Goal: Task Accomplishment & Management: Manage account settings

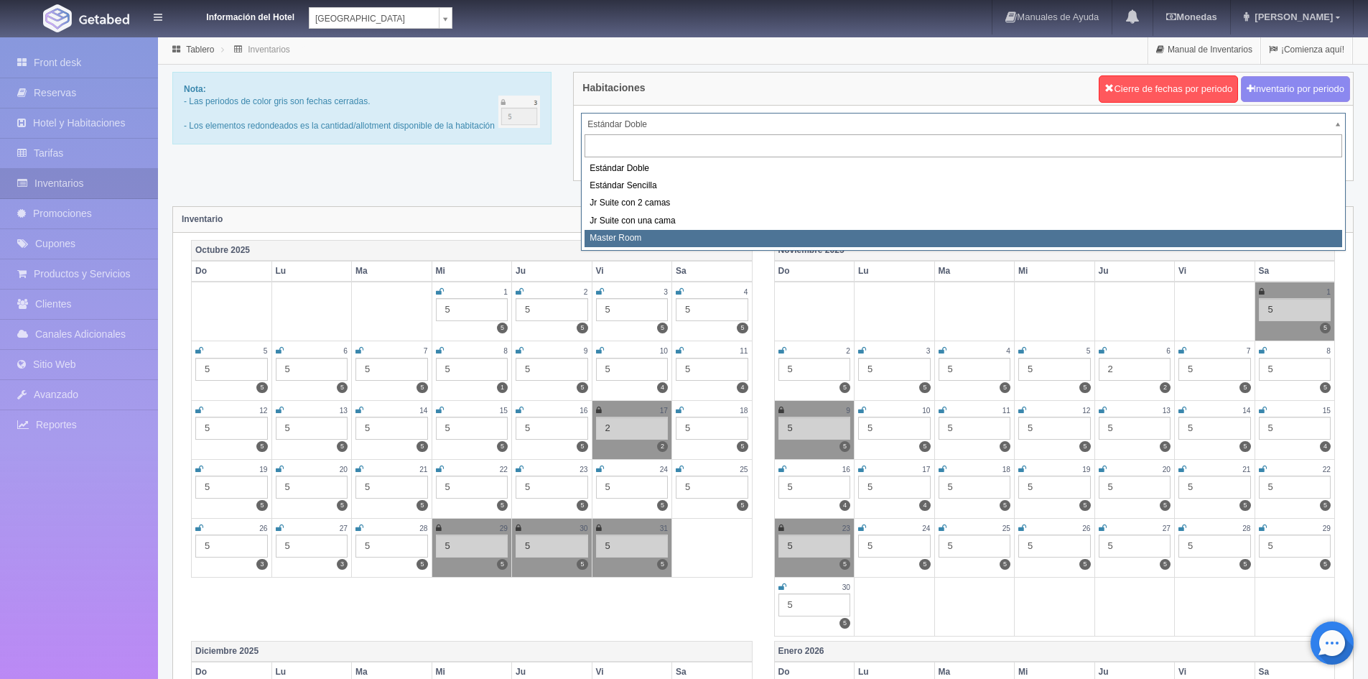
select select "492"
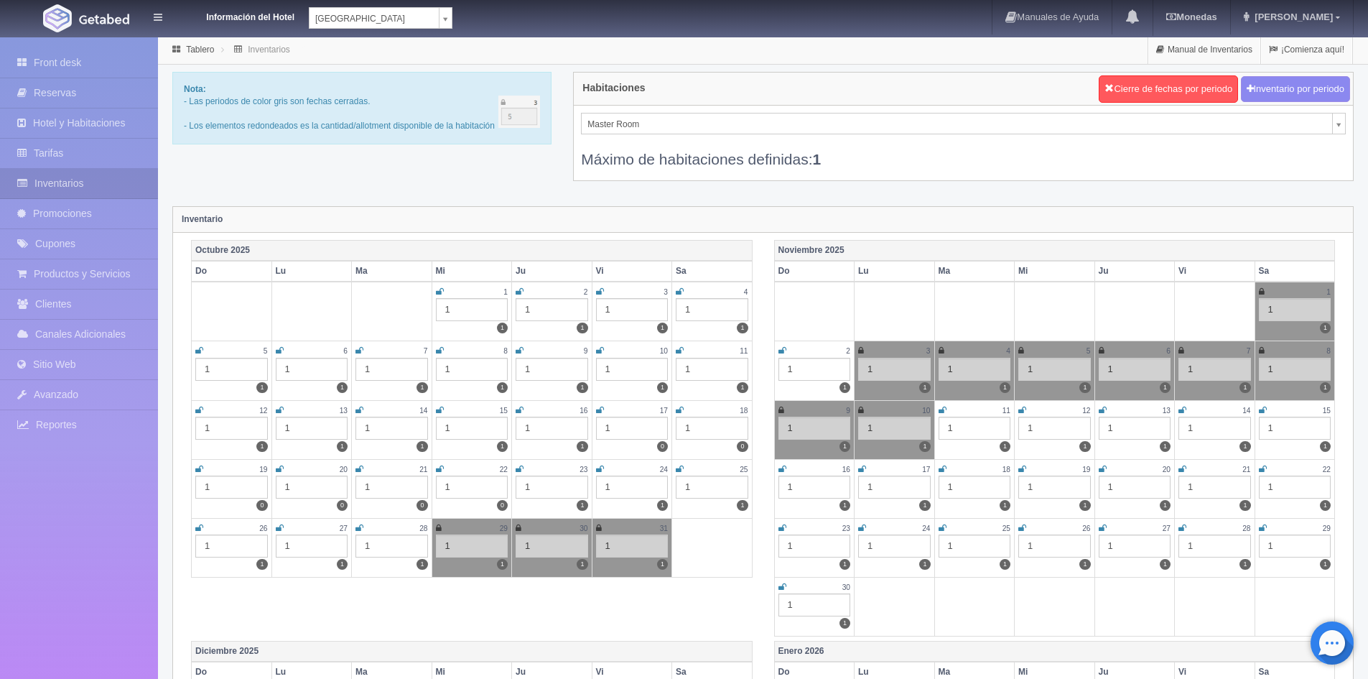
click at [276, 524] on icon at bounding box center [280, 528] width 8 height 9
click at [356, 530] on icon at bounding box center [360, 528] width 8 height 9
click at [1019, 348] on icon at bounding box center [1022, 350] width 6 height 9
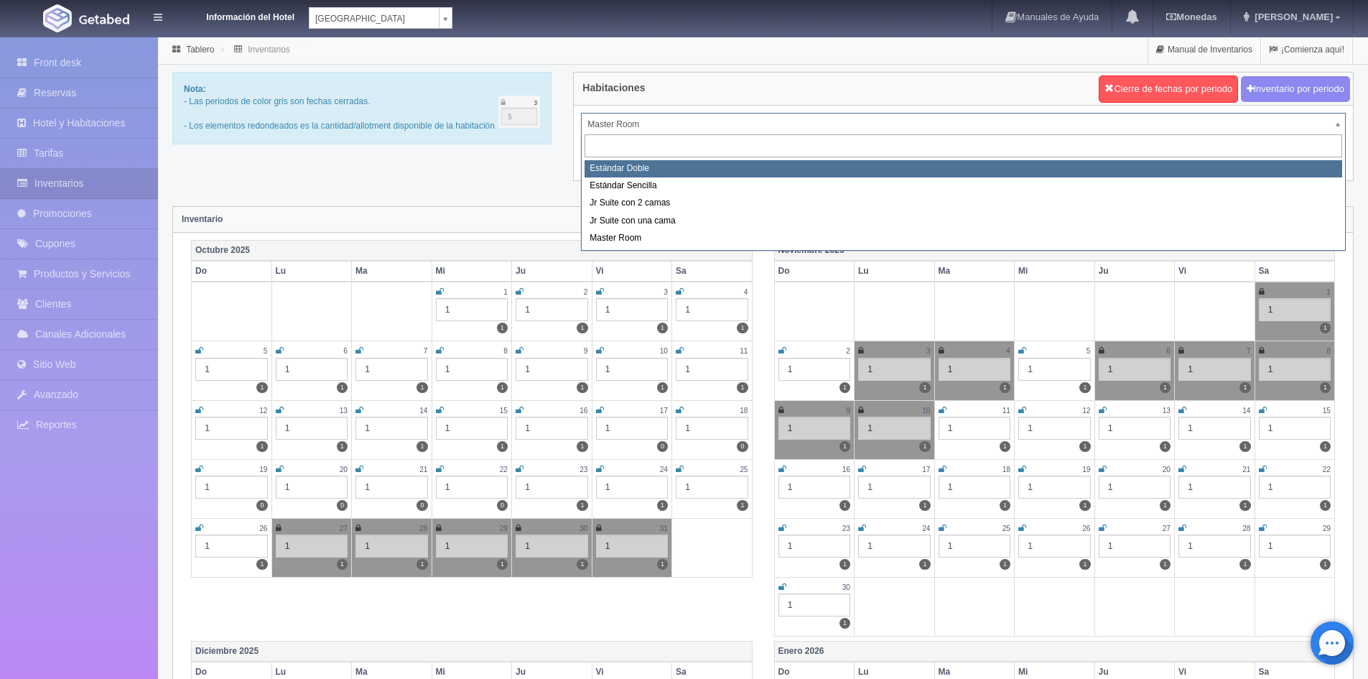
select select "487"
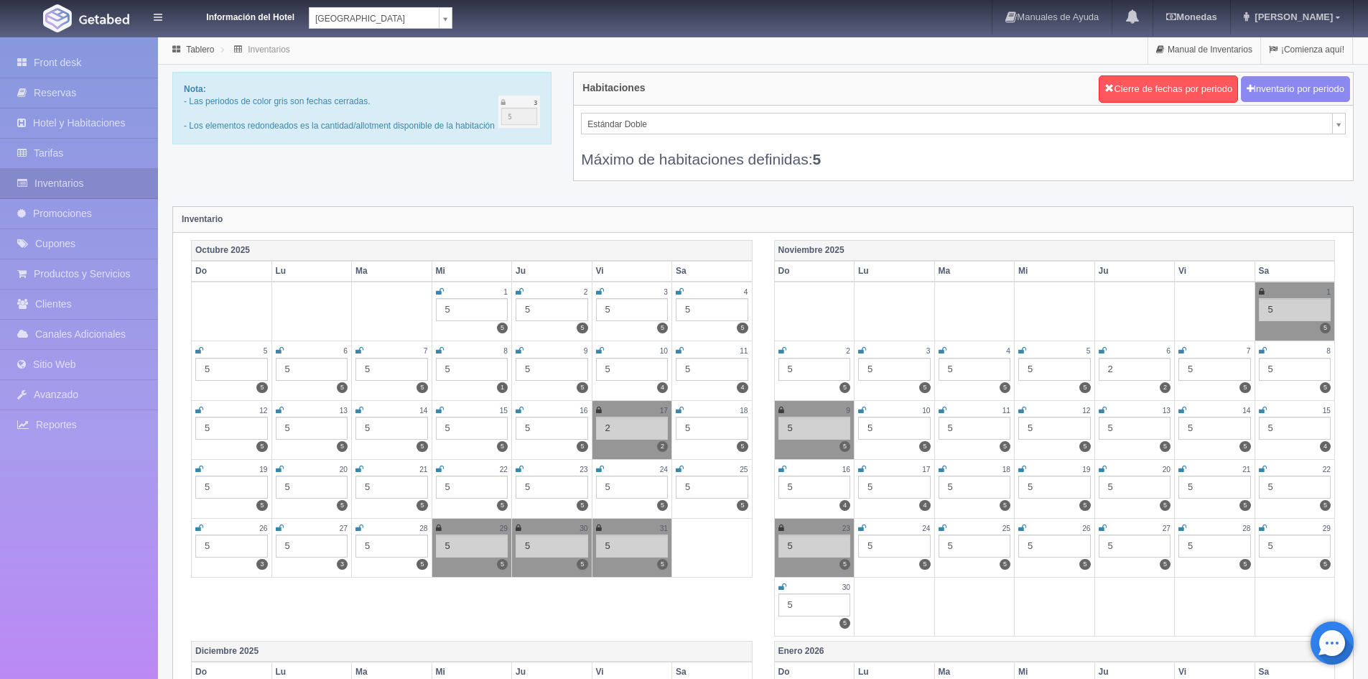
click at [358, 526] on icon at bounding box center [360, 528] width 8 height 9
click at [600, 525] on icon at bounding box center [599, 528] width 6 height 9
click at [1267, 283] on td "1 5 5" at bounding box center [1295, 312] width 80 height 60
click at [1257, 288] on td "1 5 5" at bounding box center [1295, 312] width 80 height 60
click at [1263, 289] on icon at bounding box center [1262, 291] width 6 height 9
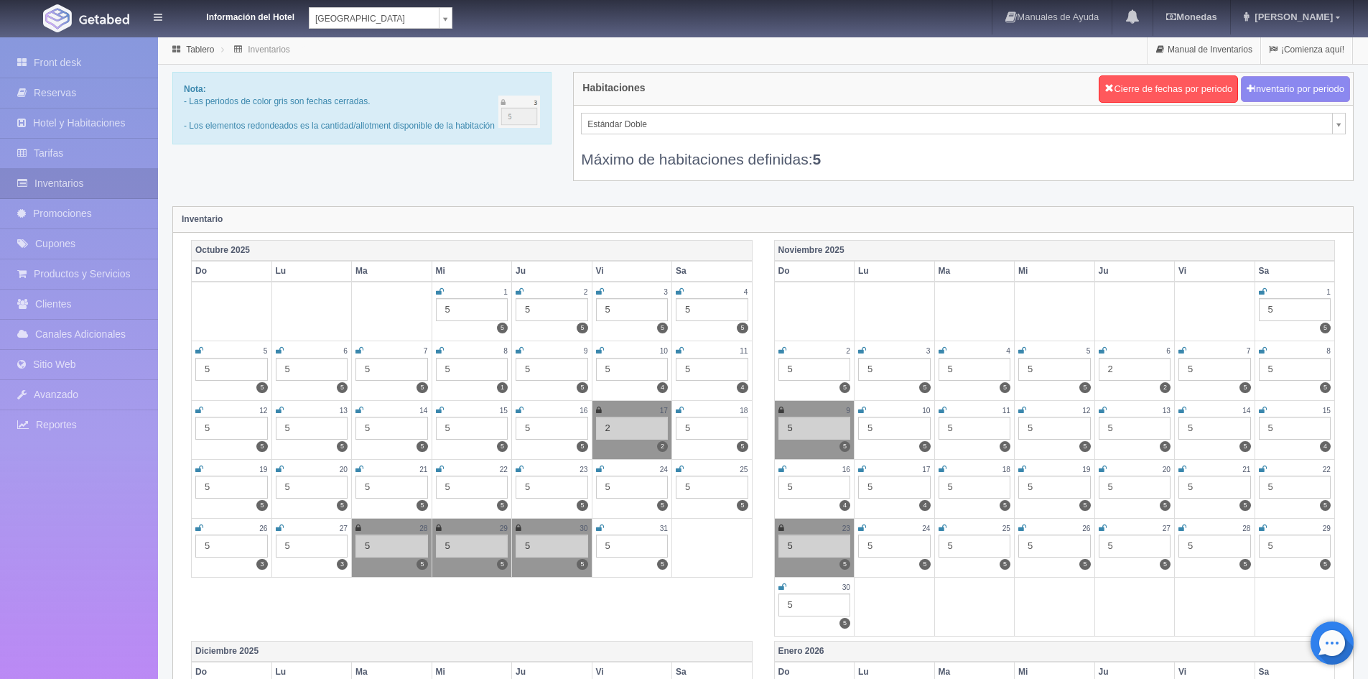
click at [1176, 310] on td at bounding box center [1215, 312] width 80 height 60
click at [1276, 315] on div "5" at bounding box center [1295, 309] width 73 height 23
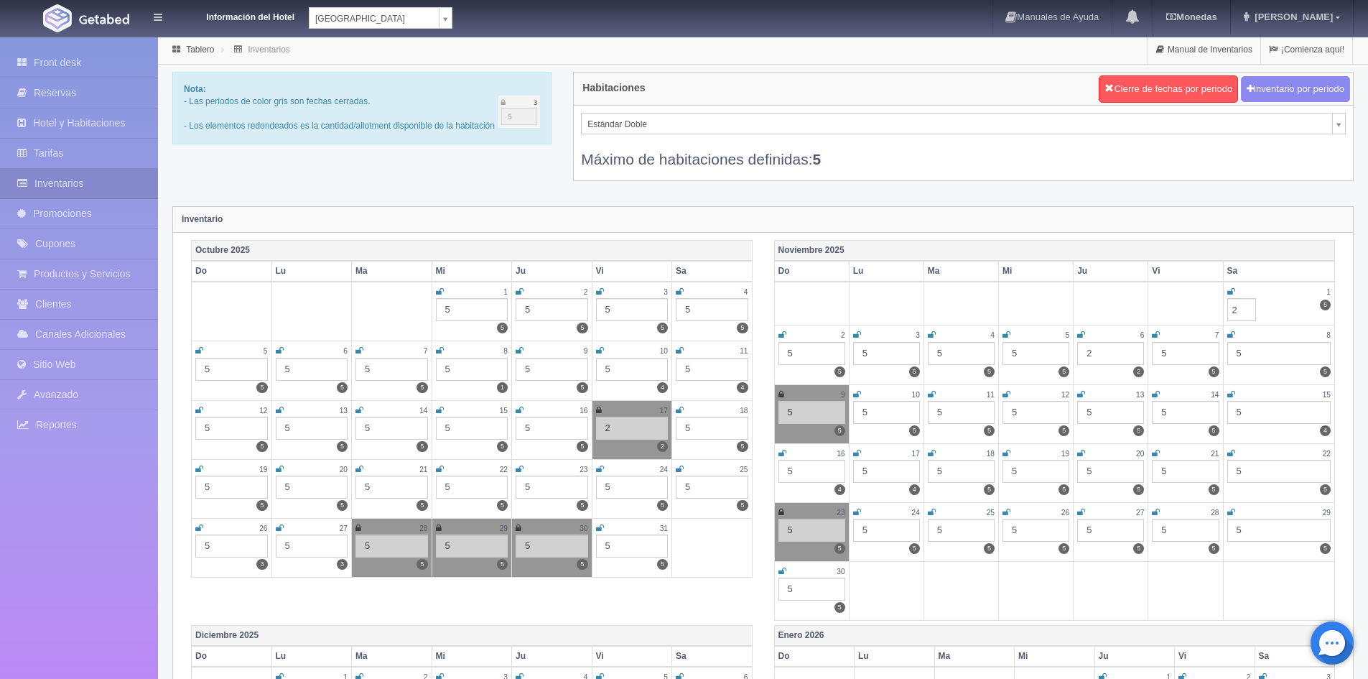
type input "2"
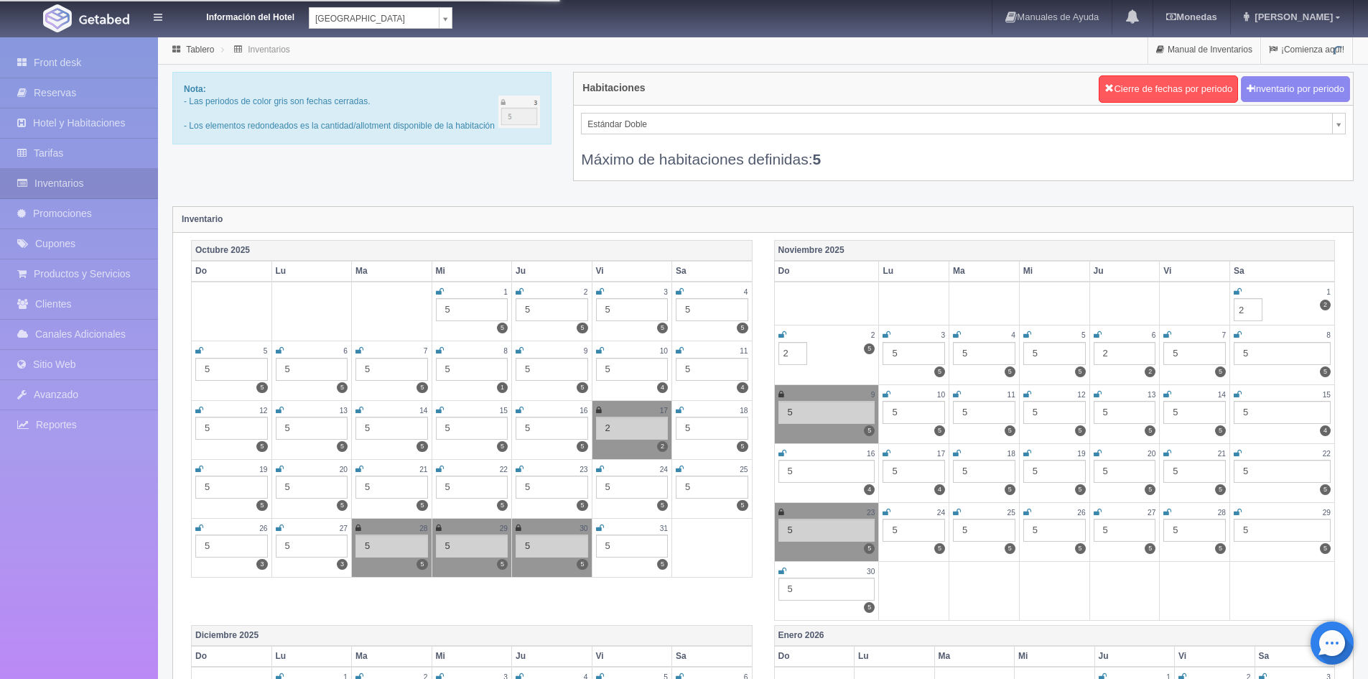
type input "2"
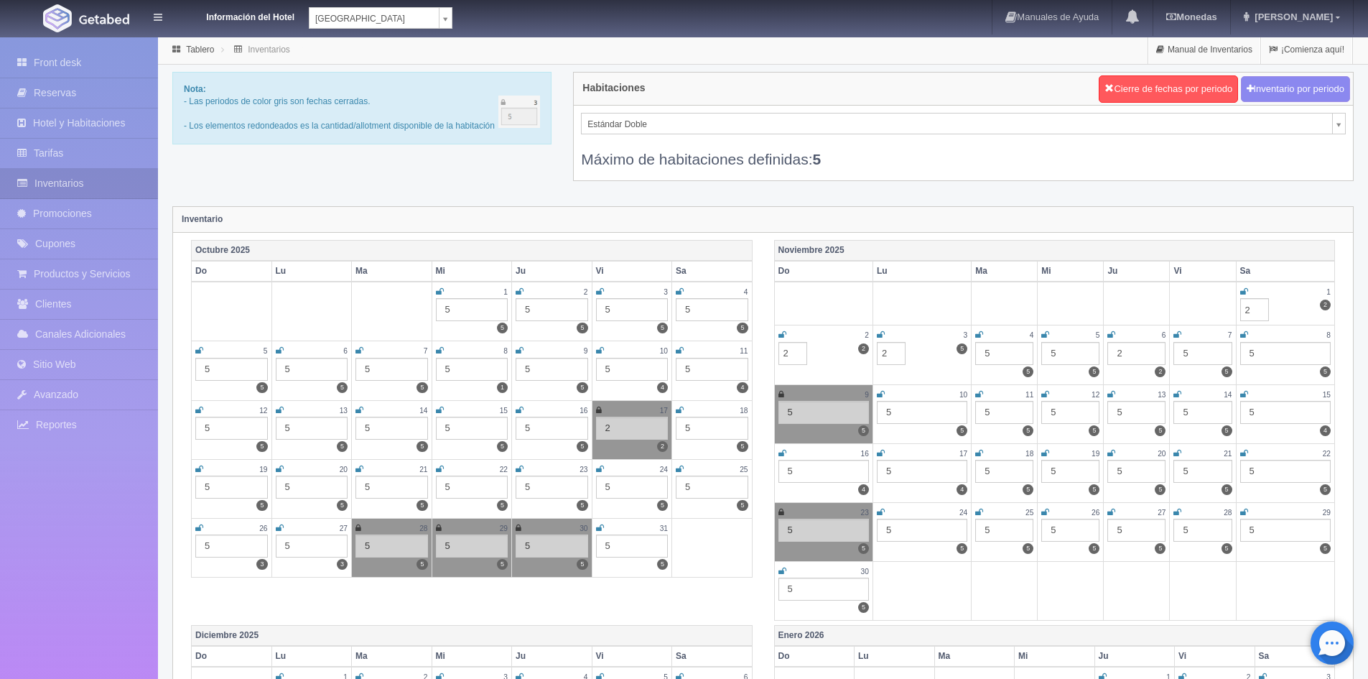
type input "2"
drag, startPoint x: 1002, startPoint y: 149, endPoint x: 1028, endPoint y: 154, distance: 26.2
click at [1006, 148] on div "Máximo de habitaciones definidas: 5" at bounding box center [963, 151] width 765 height 35
select select "375"
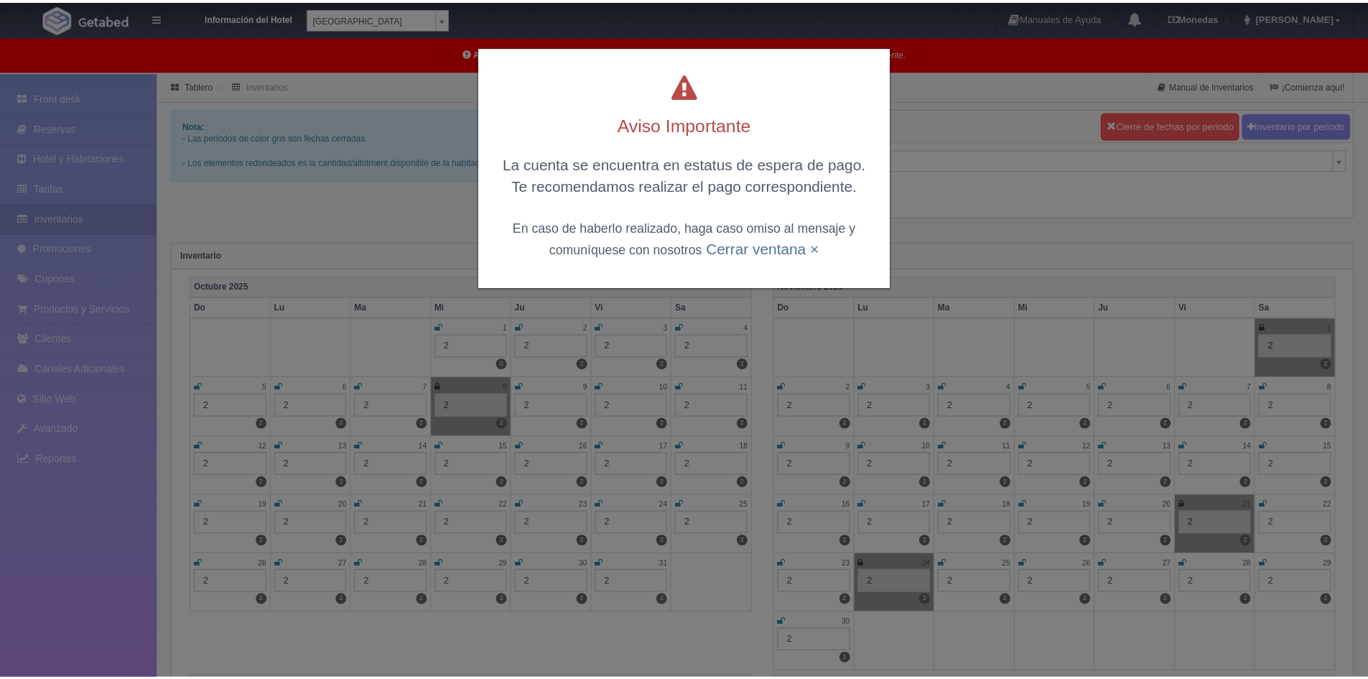
scroll to position [36, 0]
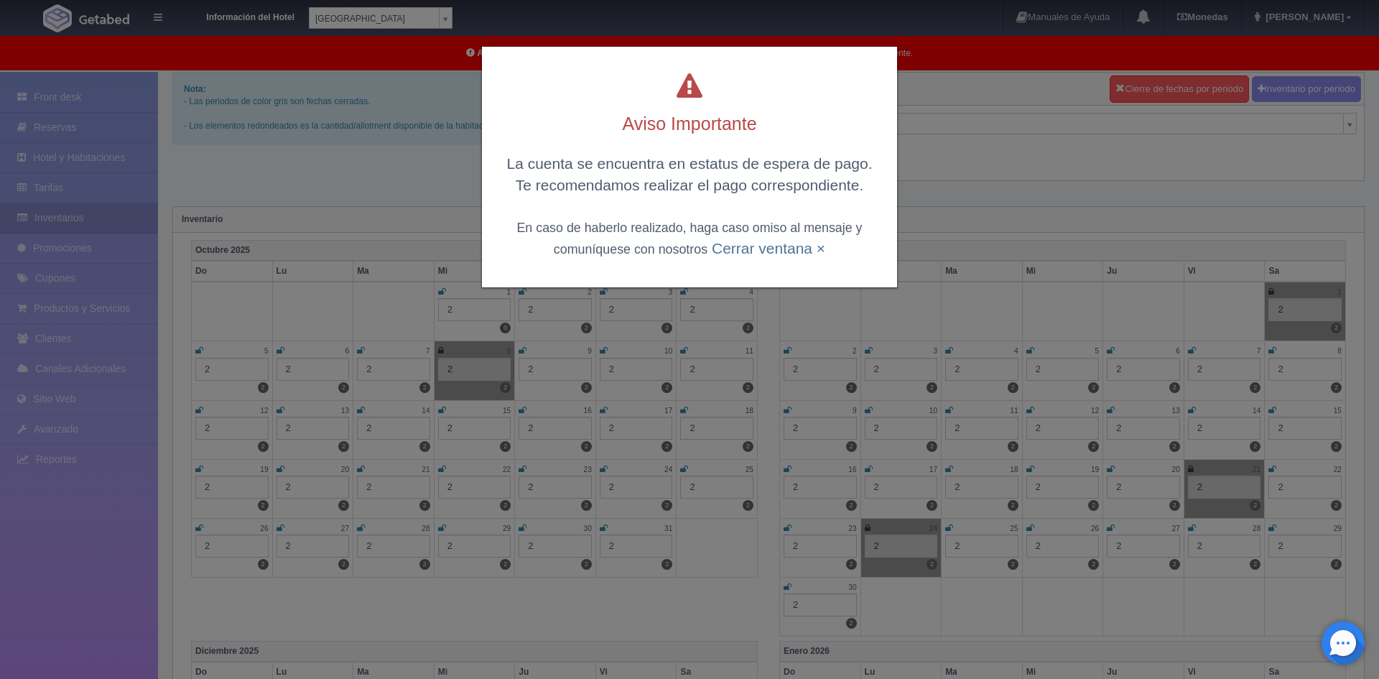
click at [732, 233] on small "En caso de haberlo realizado, haga caso omiso al mensaje y comuníquese con noso…" at bounding box center [688, 238] width 345 height 35
click at [718, 256] on div "La cuenta se encuentra en estatus de espera de pago. Te recomendamos realizar e…" at bounding box center [689, 206] width 386 height 106
click at [761, 248] on link "Cerrar ventana ×" at bounding box center [768, 248] width 113 height 17
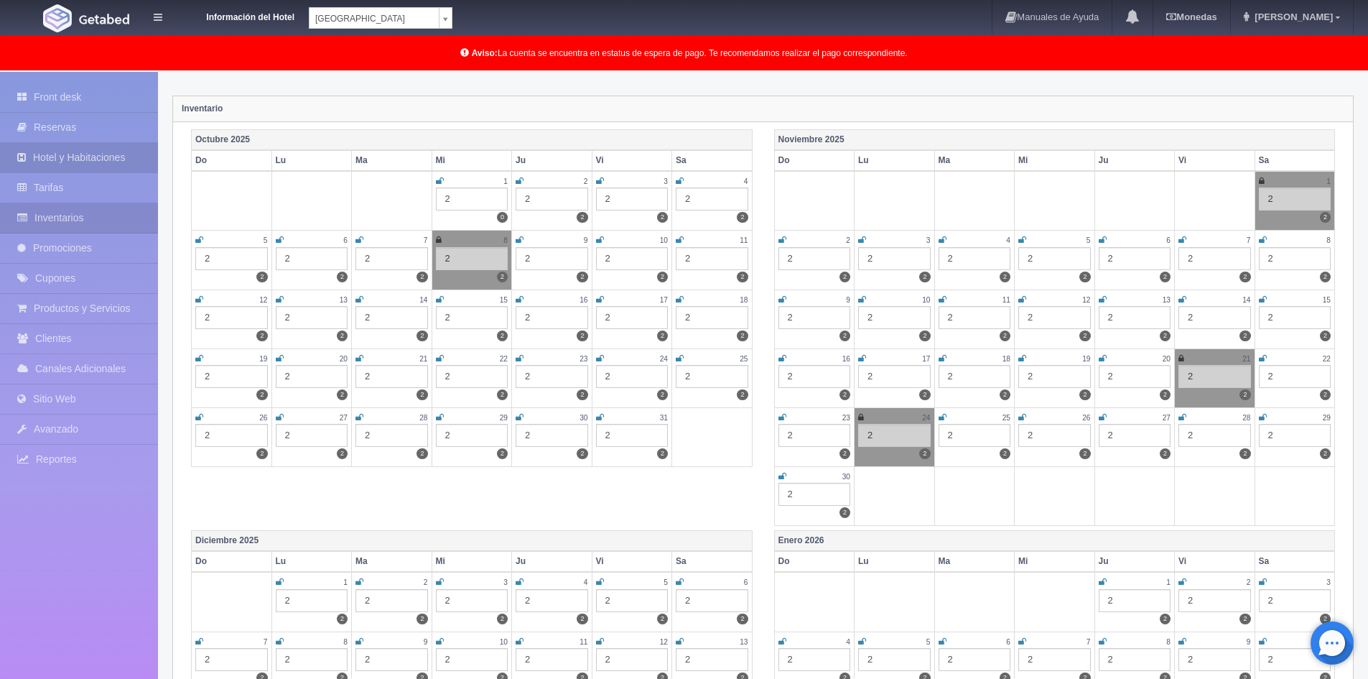
scroll to position [0, 0]
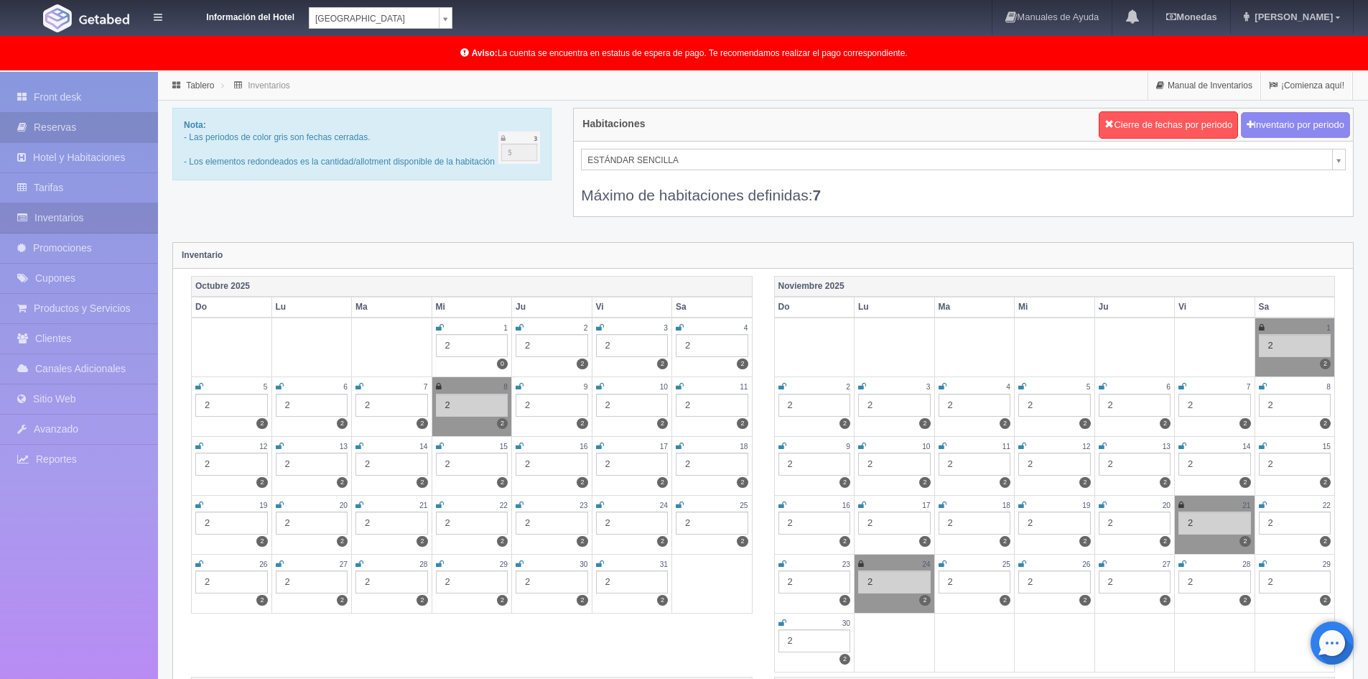
click at [74, 130] on link "Reservas" at bounding box center [79, 127] width 158 height 29
